Goal: Find specific page/section: Find specific page/section

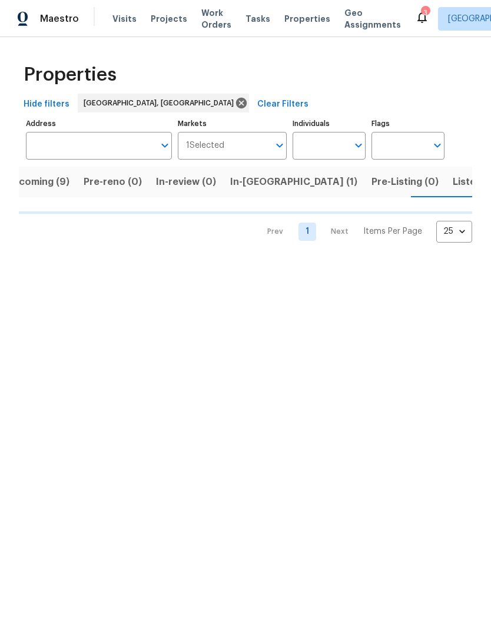
scroll to position [0, 21]
click at [452, 182] on span "Listed (6)" at bounding box center [474, 182] width 45 height 16
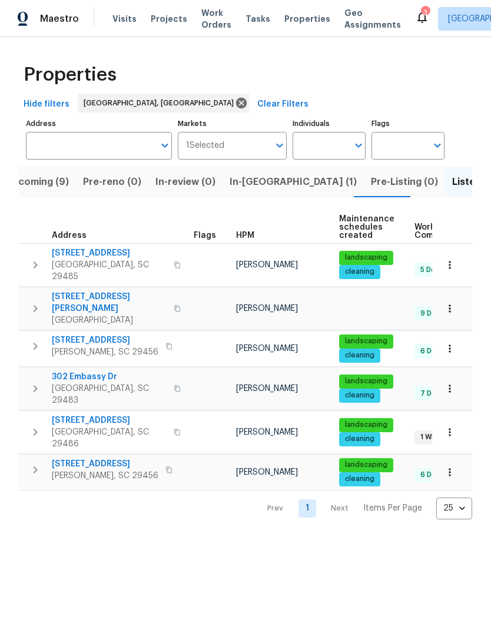
click at [297, 22] on span "Properties" at bounding box center [307, 19] width 46 height 12
